Goal: Task Accomplishment & Management: Manage account settings

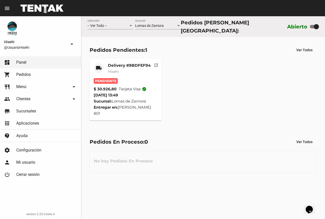
click at [128, 70] on mat-card-subtitle "Hisehi" at bounding box center [129, 71] width 43 height 5
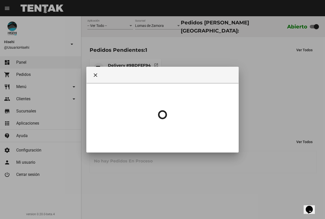
click at [118, 64] on div at bounding box center [162, 109] width 325 height 219
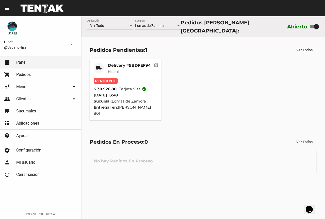
click at [139, 72] on mat-card-subtitle "Hisehi" at bounding box center [129, 71] width 43 height 5
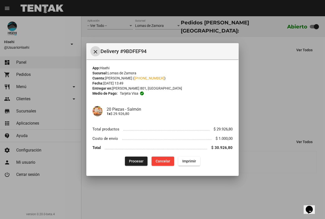
click at [133, 162] on span "Procesar" at bounding box center [136, 161] width 14 height 4
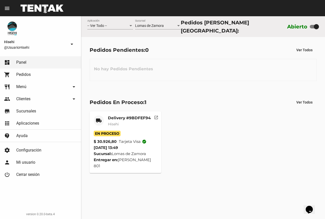
click at [125, 127] on div "Delivery #9BDFEF94 Hisehi" at bounding box center [129, 122] width 43 height 15
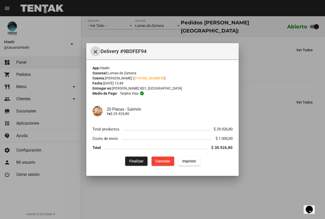
click at [91, 52] on button "close" at bounding box center [95, 51] width 10 height 10
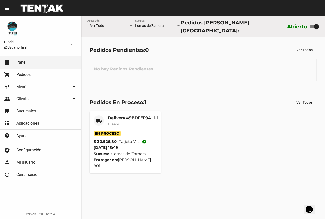
click at [131, 123] on mat-card-subtitle "Hisehi" at bounding box center [129, 124] width 43 height 5
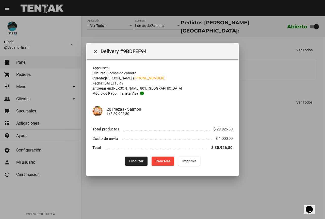
click at [135, 156] on div "App: Hisehi Sucursal: [PERSON_NAME] Cuenta: [PERSON_NAME] ( [PHONE_NUMBER] ) Fe…" at bounding box center [162, 115] width 140 height 100
click at [135, 158] on button "Finalizar" at bounding box center [136, 161] width 22 height 9
